Goal: Navigation & Orientation: Go to known website

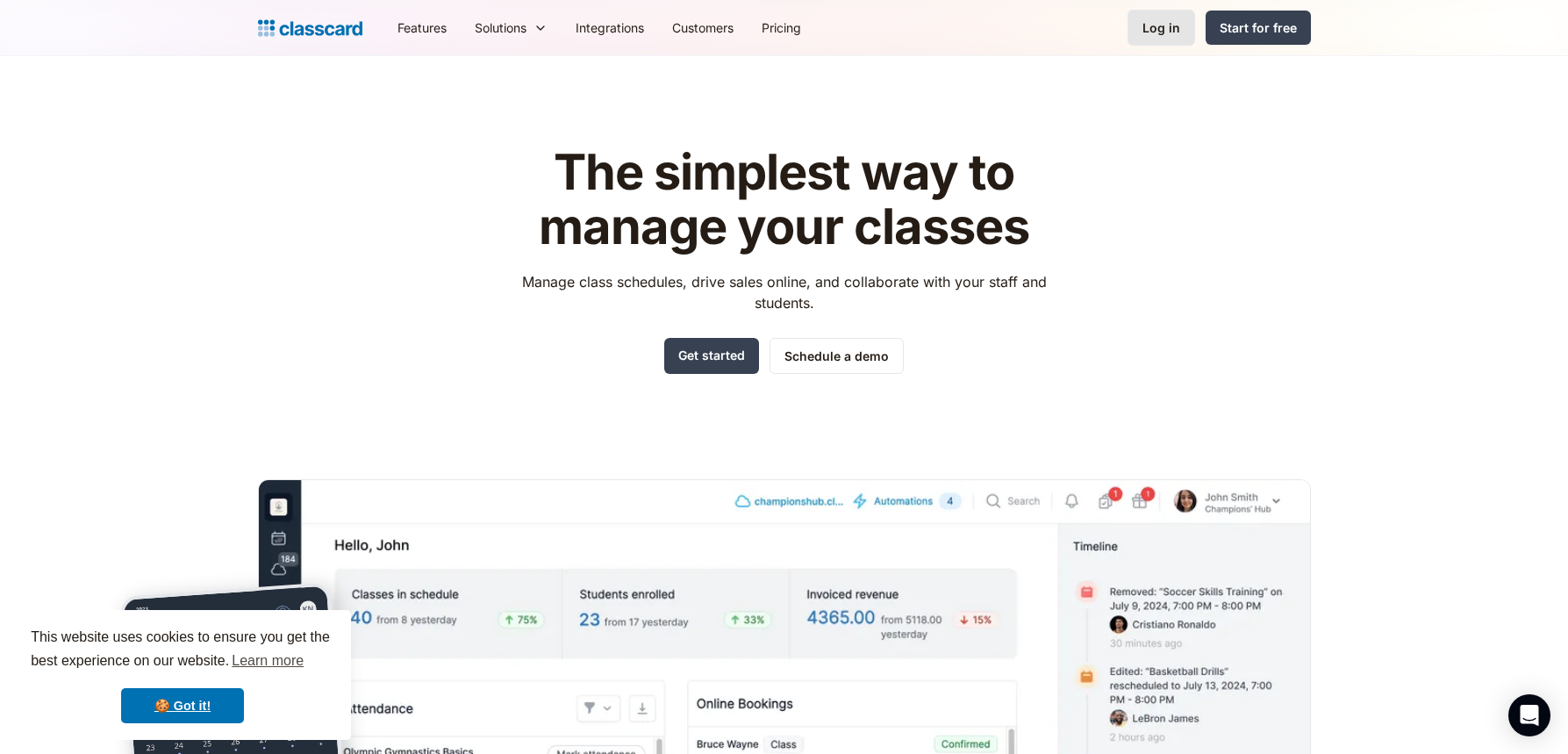
click at [1150, 39] on link "Log in" at bounding box center [1162, 27] width 68 height 36
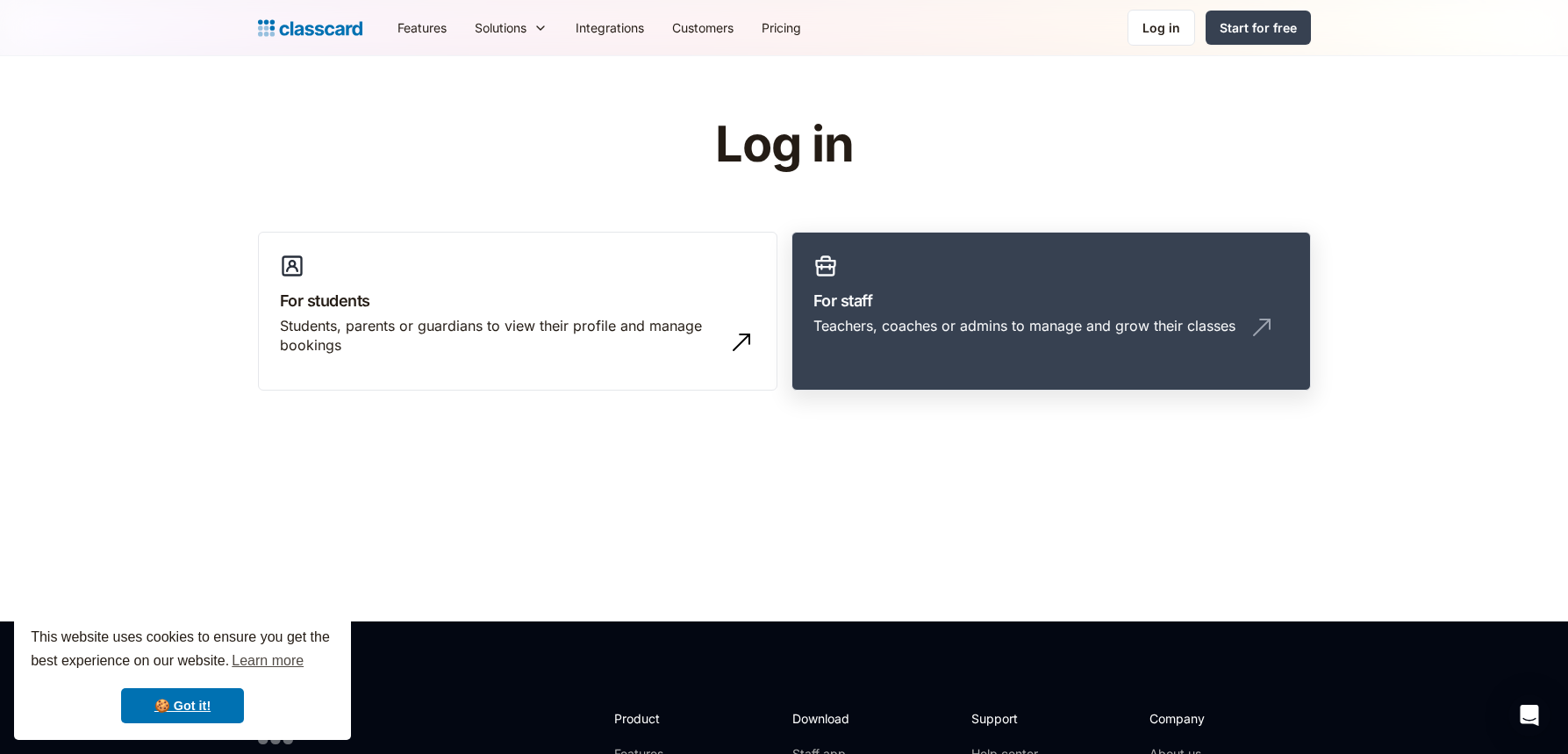
click at [1080, 316] on div "Teachers, coaches or admins to manage and grow their classes" at bounding box center [1024, 325] width 423 height 19
